Goal: Browse casually

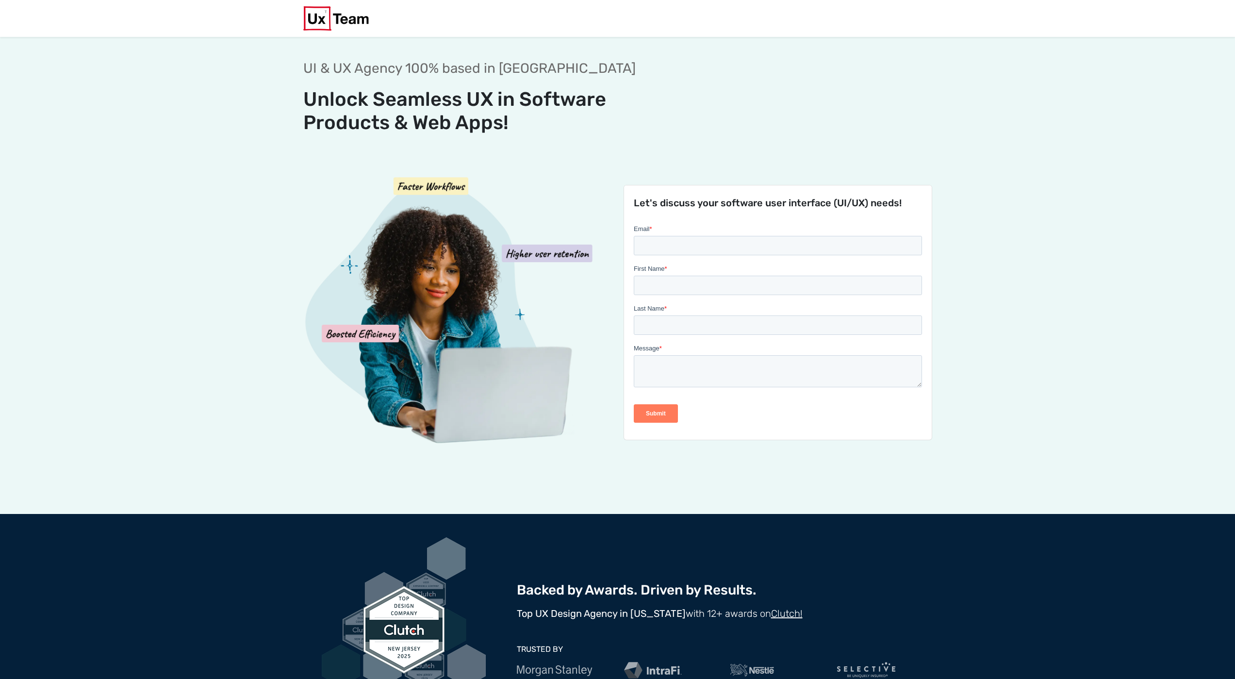
click at [339, 25] on img at bounding box center [336, 18] width 66 height 24
click at [346, 22] on img at bounding box center [336, 18] width 66 height 24
drag, startPoint x: 288, startPoint y: 147, endPoint x: 283, endPoint y: 145, distance: 5.2
click at [289, 147] on section "UI & UX Agency 100% based in USA Unlock Seamless UX in Software Products & Web …" at bounding box center [617, 276] width 1235 height 478
click at [965, 41] on section "UI & UX Agency 100% based in [GEOGRAPHIC_DATA] Unlock Seamless UX in Software P…" at bounding box center [617, 276] width 1235 height 478
